Goal: Navigation & Orientation: Find specific page/section

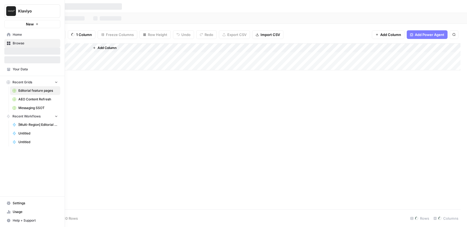
click at [9, 34] on icon at bounding box center [9, 35] width 4 height 4
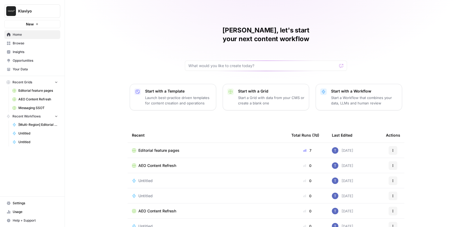
click at [23, 60] on span "Opportunities" at bounding box center [35, 60] width 45 height 5
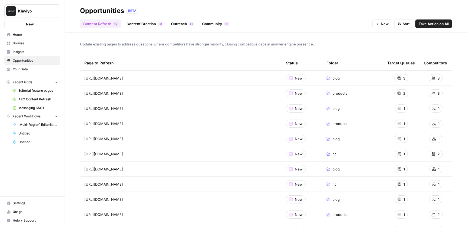
click at [19, 43] on span "Browse" at bounding box center [35, 43] width 45 height 5
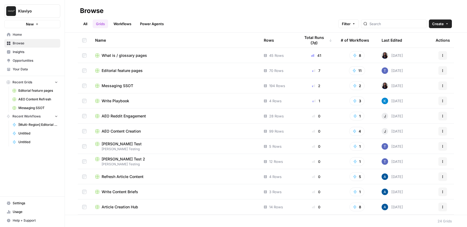
click at [224, 20] on div "All Grids Workflows Power Agents Filter Create" at bounding box center [265, 21] width 371 height 13
